Goal: Task Accomplishment & Management: Use online tool/utility

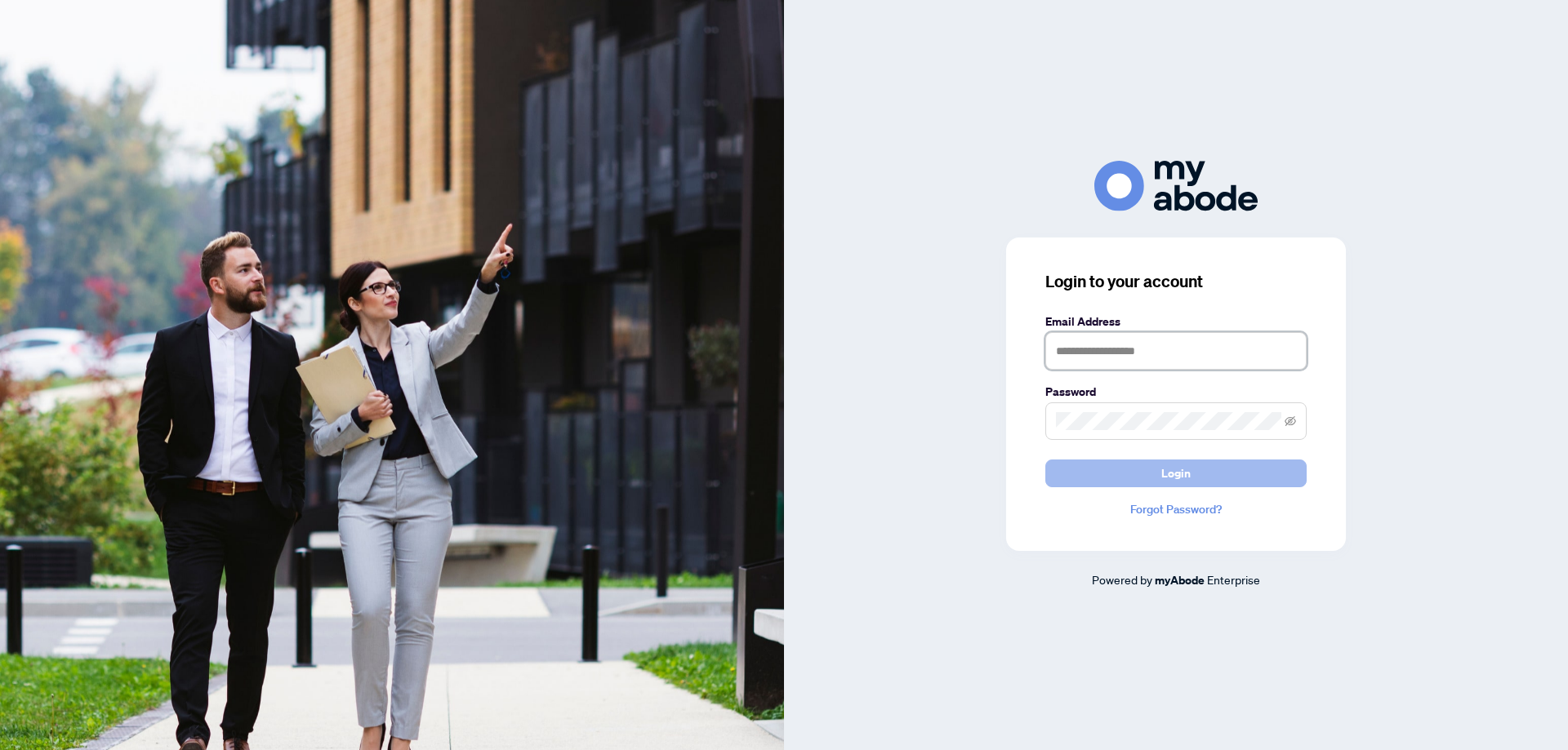
type input "**********"
click at [1079, 473] on button "Login" at bounding box center [1176, 474] width 262 height 27
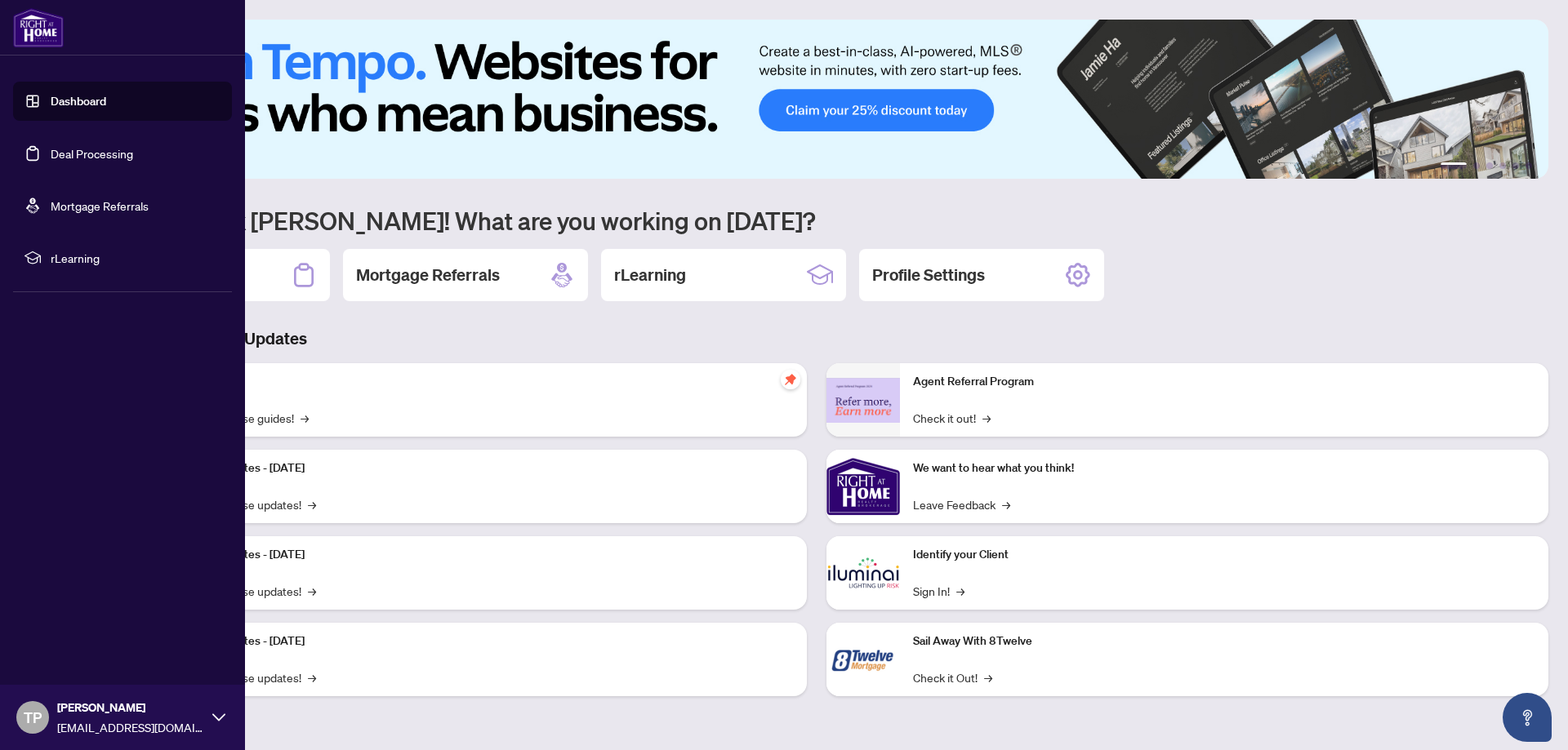
click at [69, 146] on link "Deal Processing" at bounding box center [92, 153] width 82 height 15
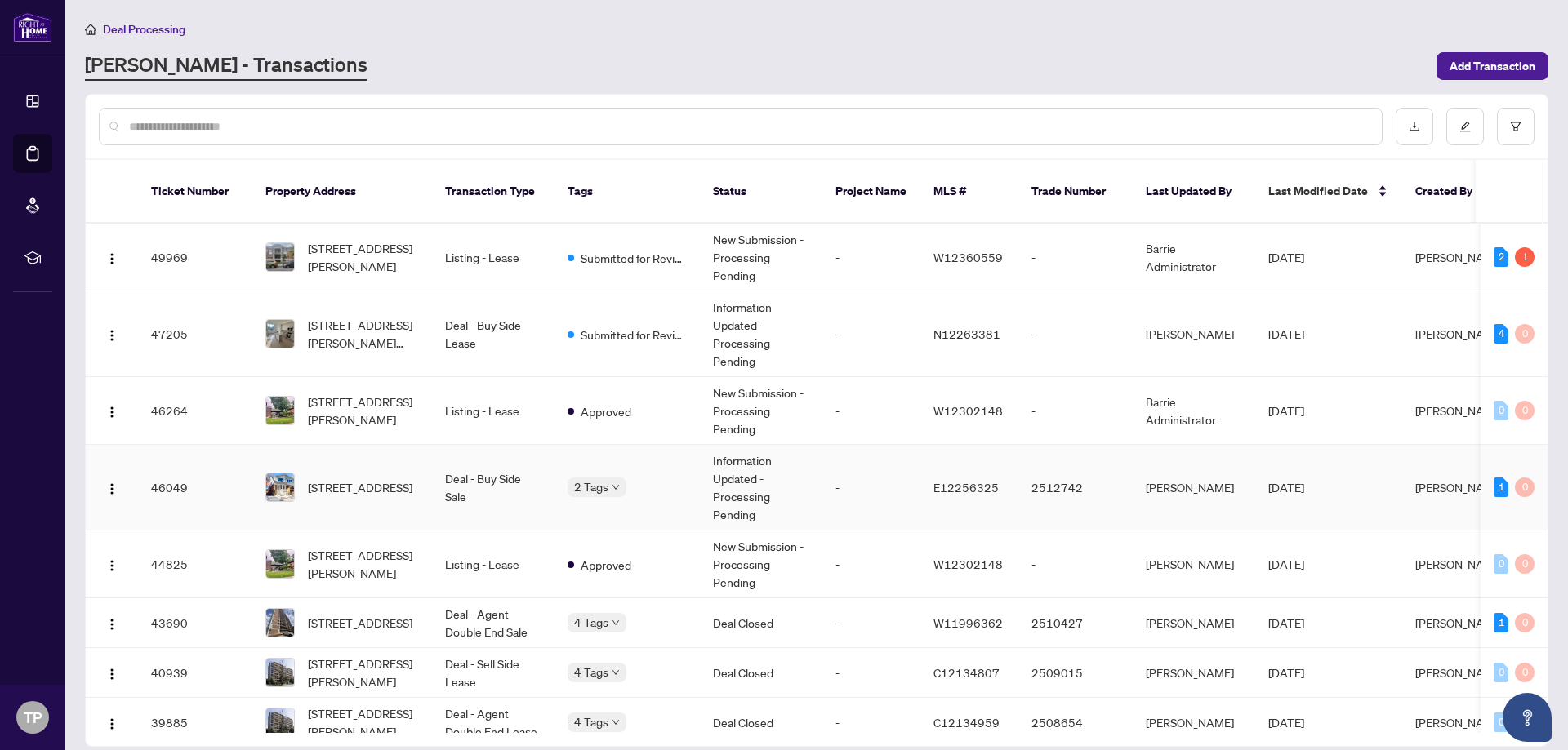
click at [858, 481] on td "-" at bounding box center [872, 487] width 98 height 85
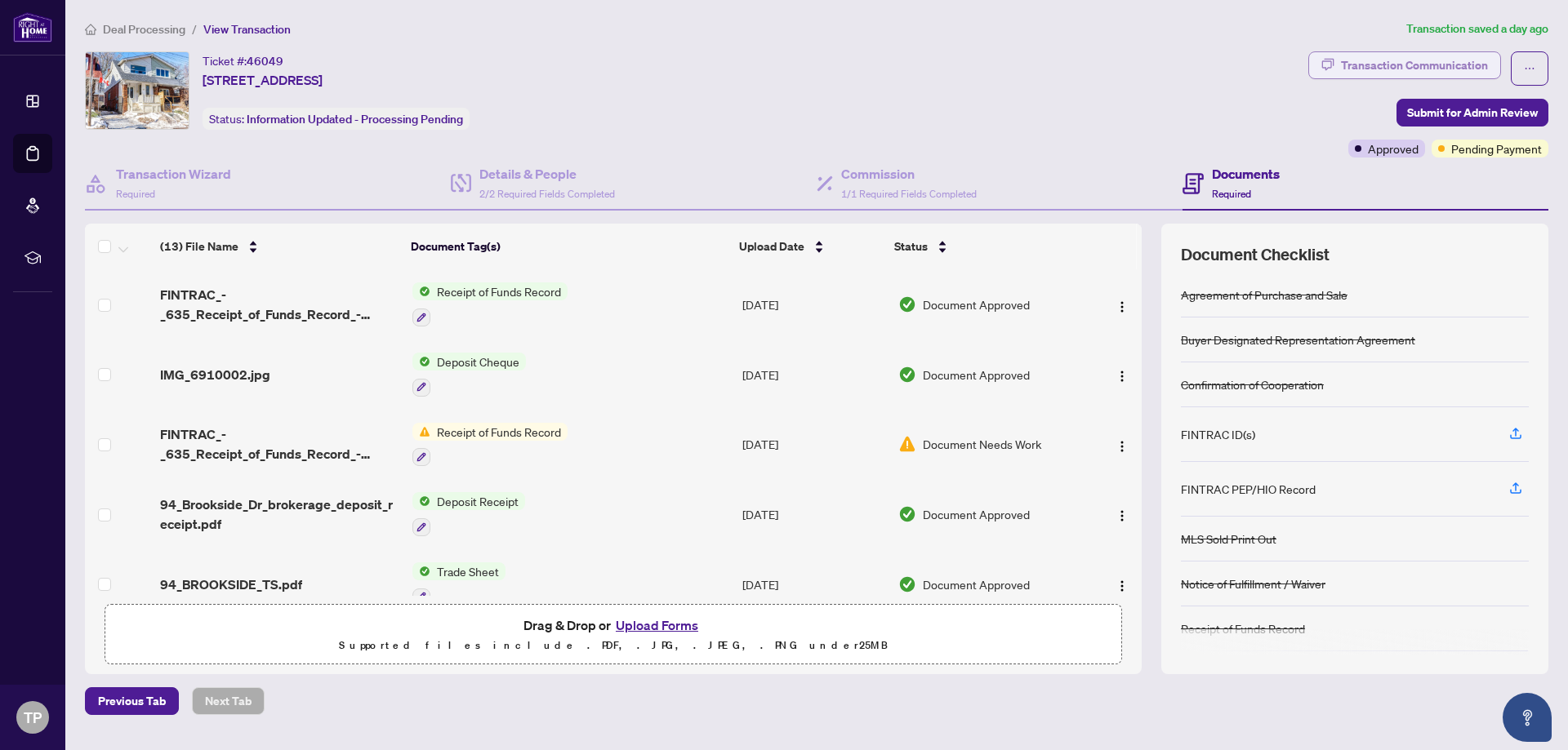
click at [1398, 61] on div "Transaction Communication" at bounding box center [1415, 65] width 147 height 26
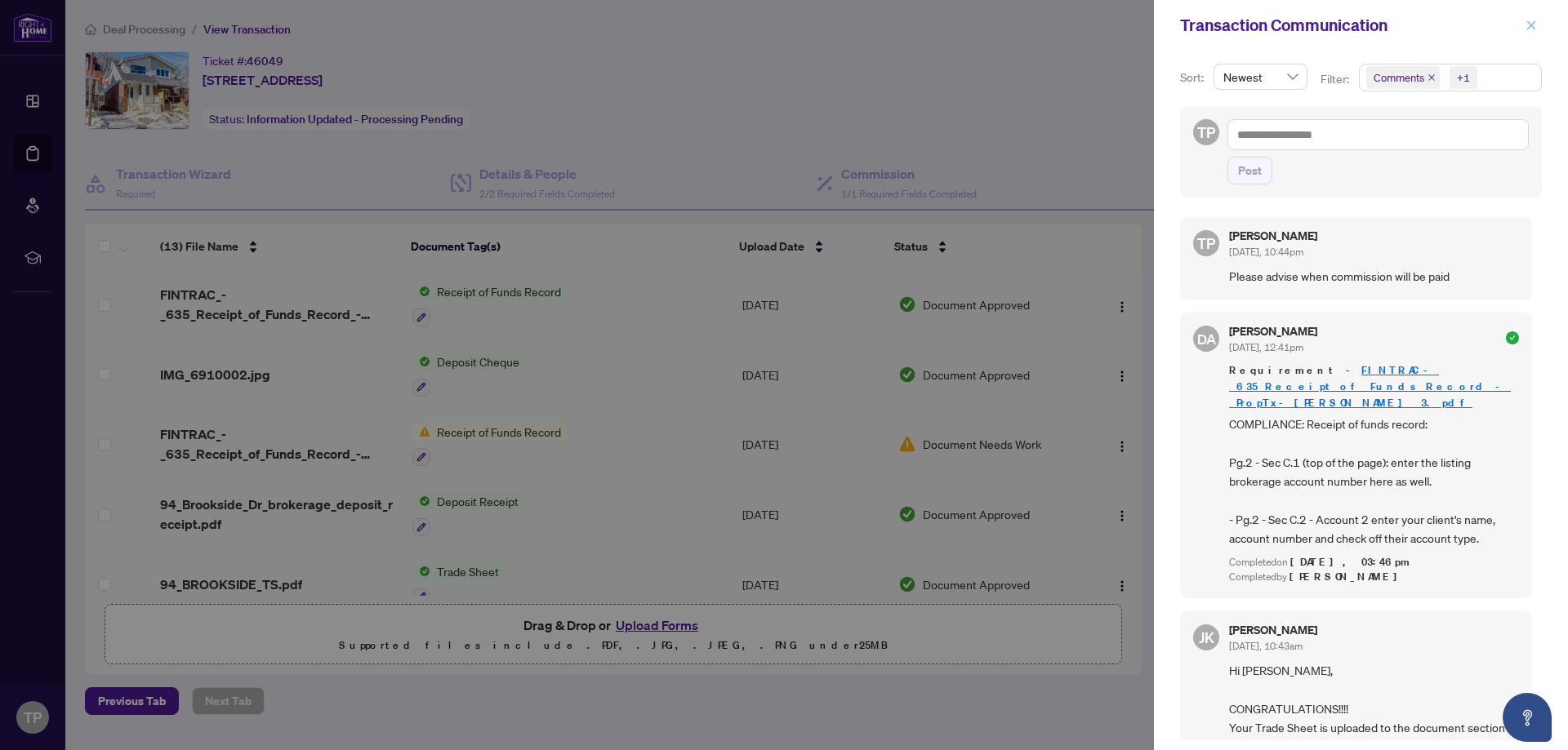
click at [1528, 24] on icon "close" at bounding box center [1532, 25] width 12 height 12
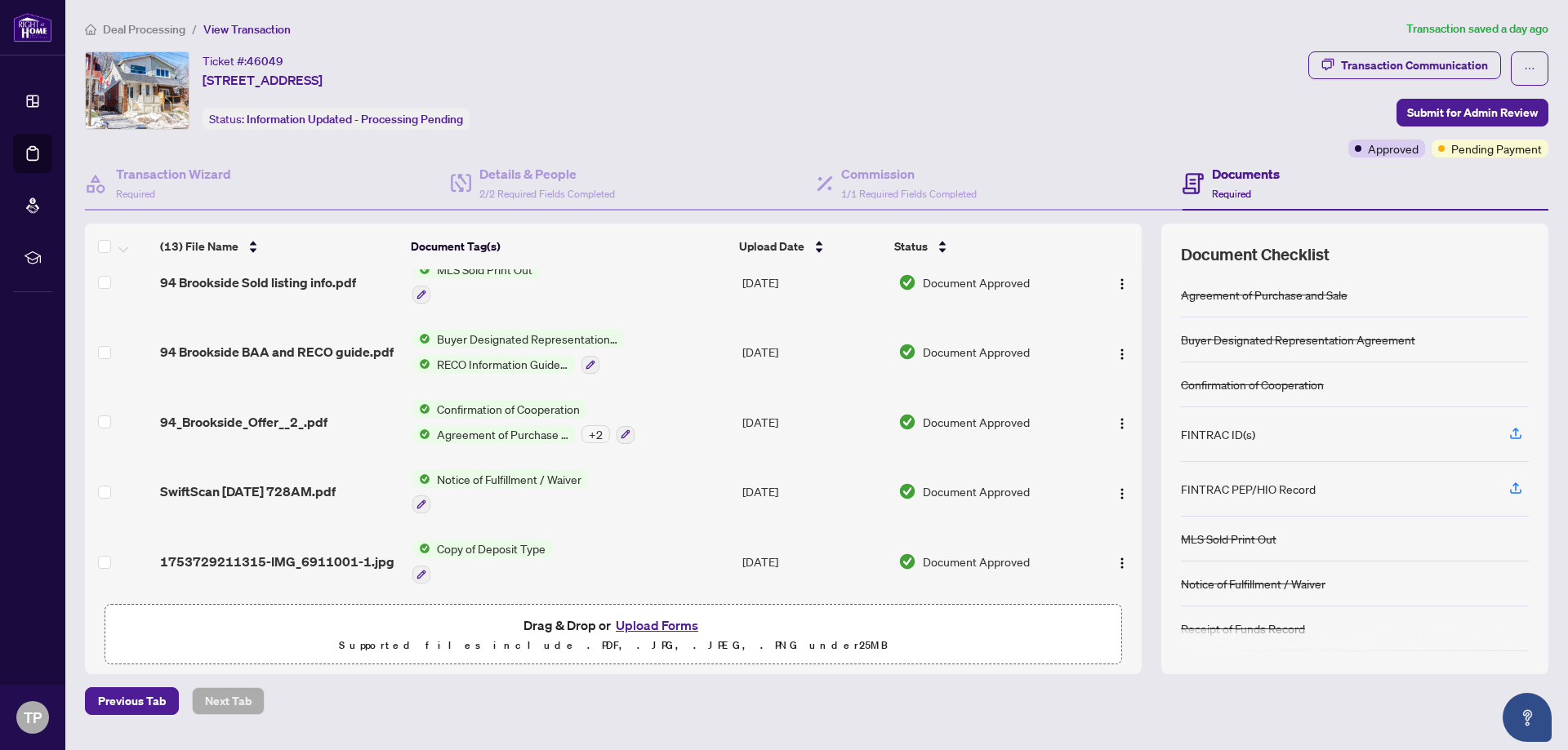
scroll to position [579, 0]
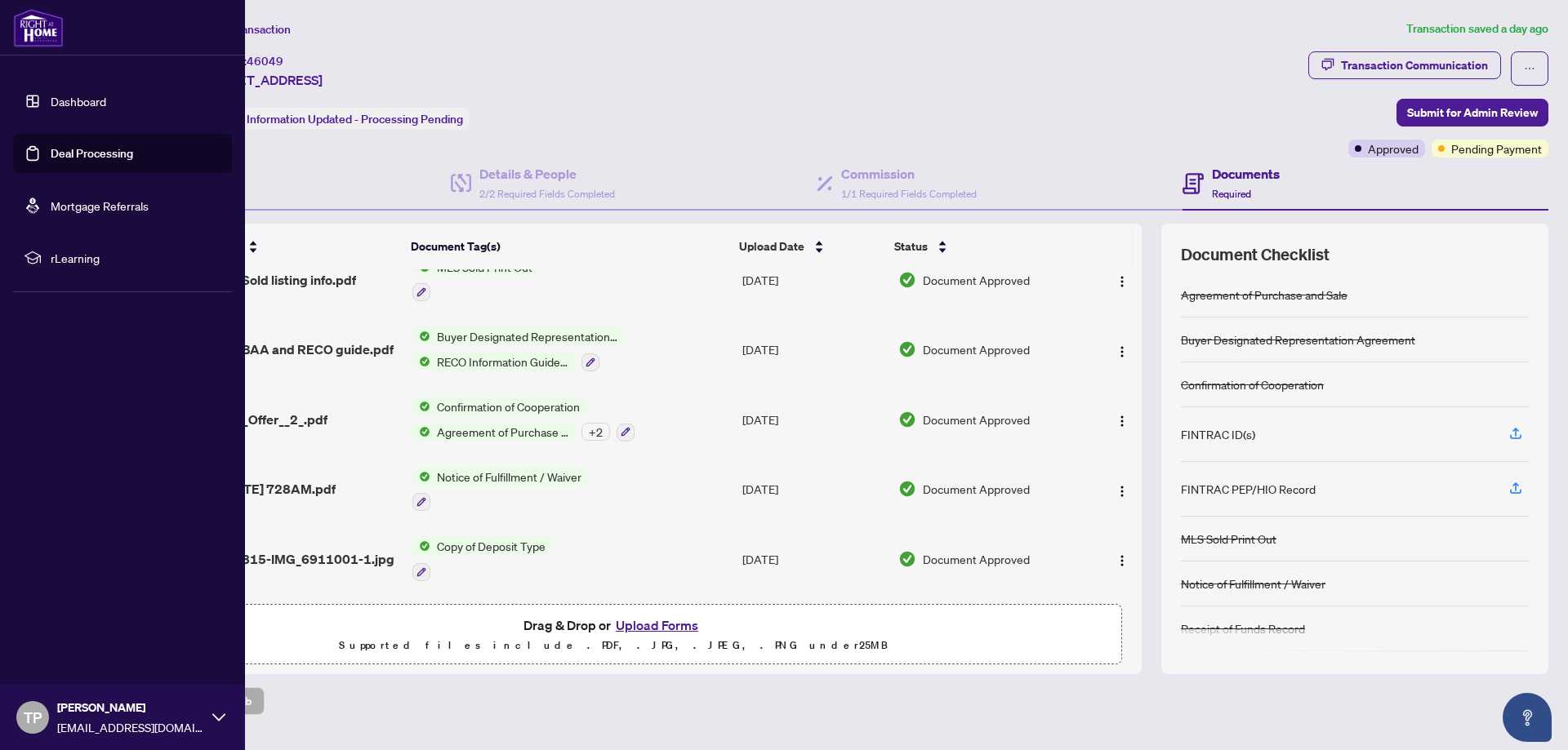
click at [69, 147] on link "Deal Processing" at bounding box center [92, 153] width 82 height 15
